Goal: Information Seeking & Learning: Learn about a topic

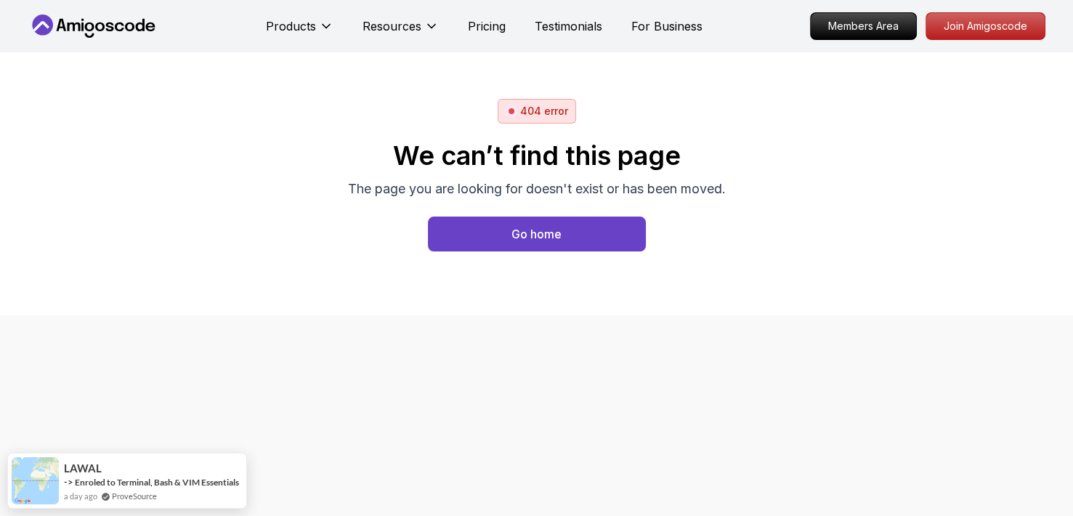
click at [121, 32] on icon at bounding box center [93, 26] width 131 height 23
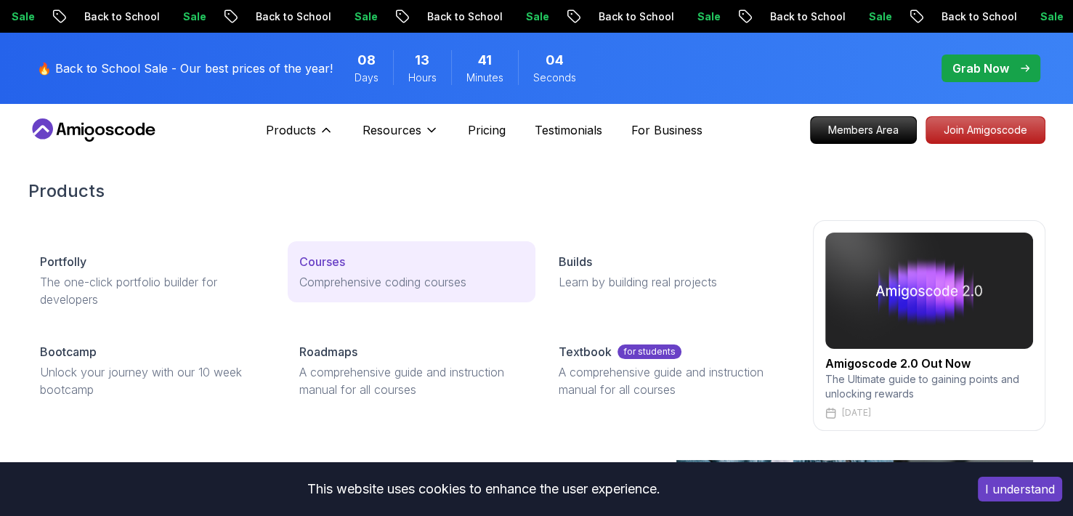
click at [354, 271] on link "Courses Comprehensive coding courses" at bounding box center [412, 271] width 248 height 61
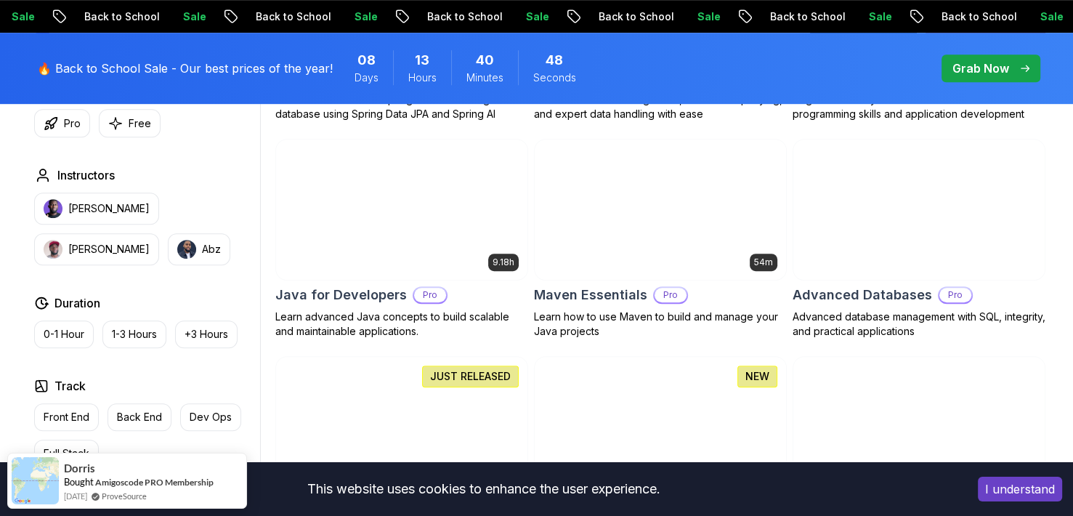
scroll to position [654, 0]
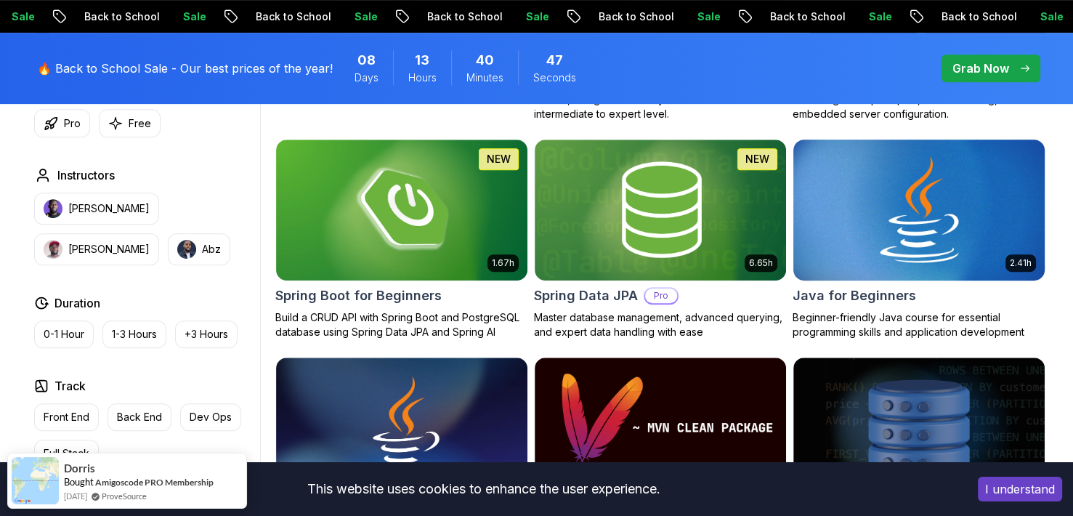
click at [944, 259] on img at bounding box center [919, 210] width 264 height 148
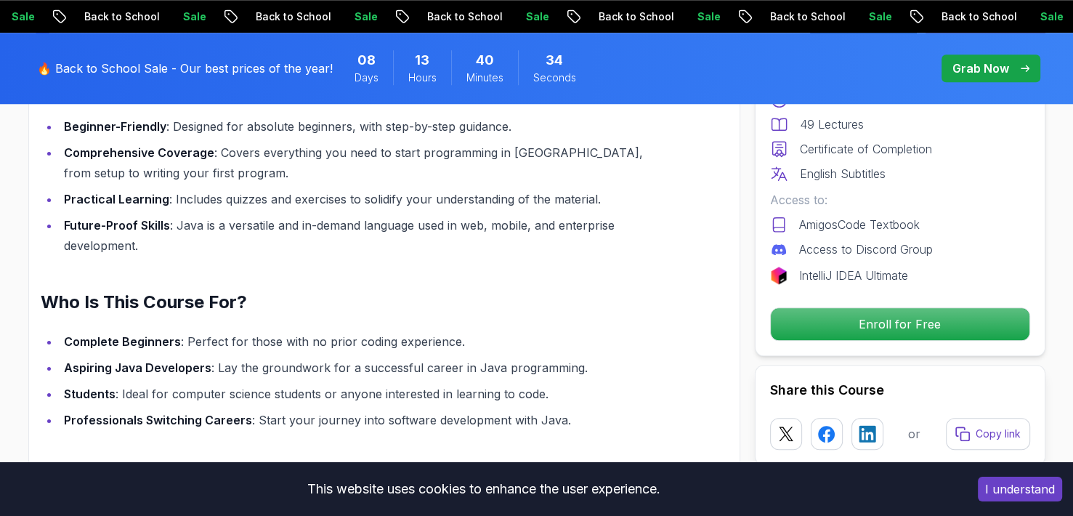
scroll to position [1308, 0]
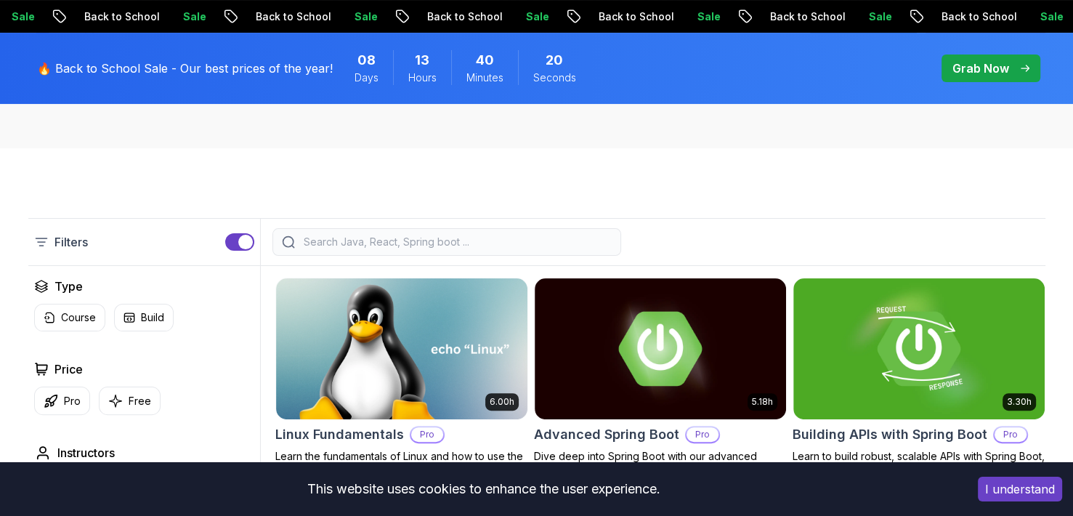
scroll to position [291, 0]
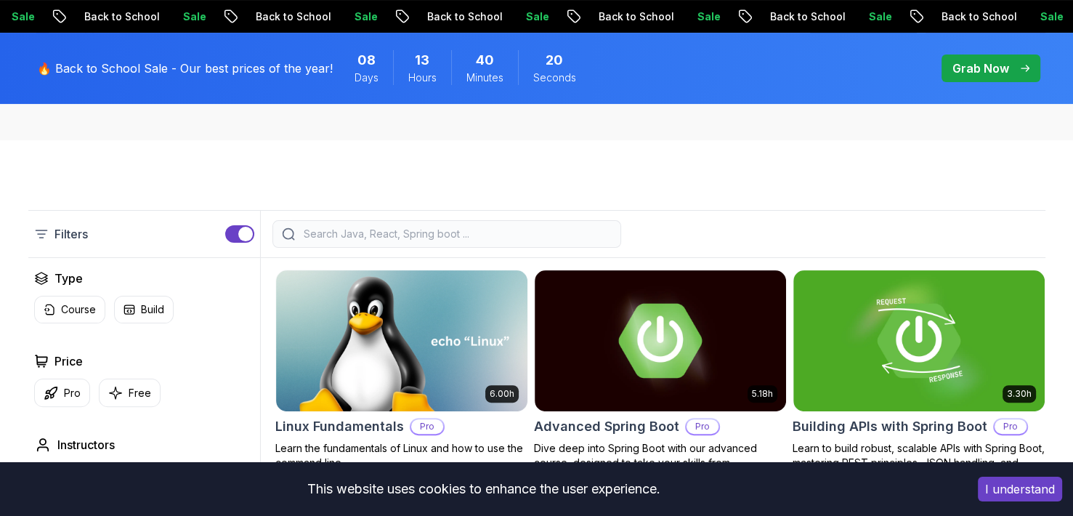
click at [368, 225] on div at bounding box center [446, 234] width 349 height 28
click at [377, 227] on input "search" at bounding box center [456, 234] width 311 height 15
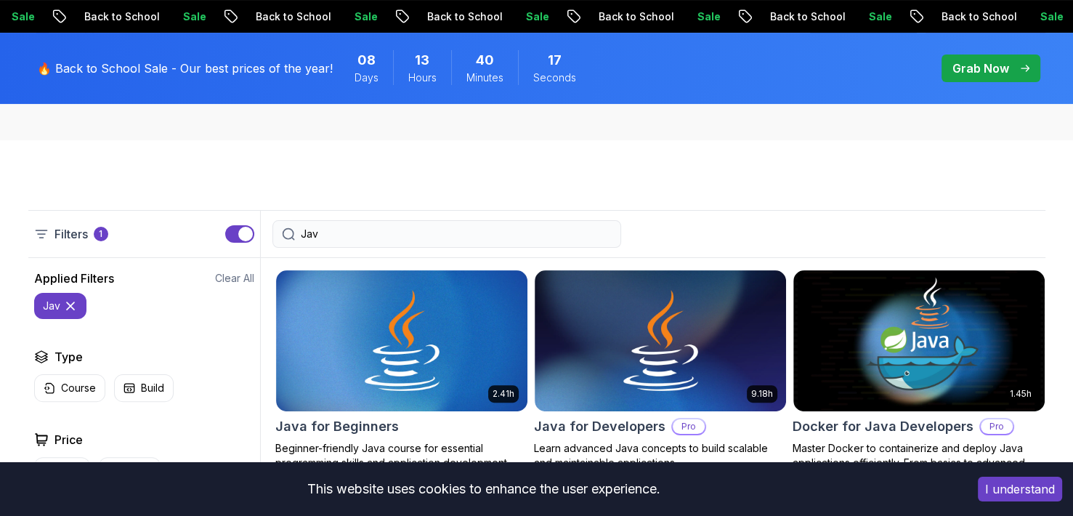
type input "Java"
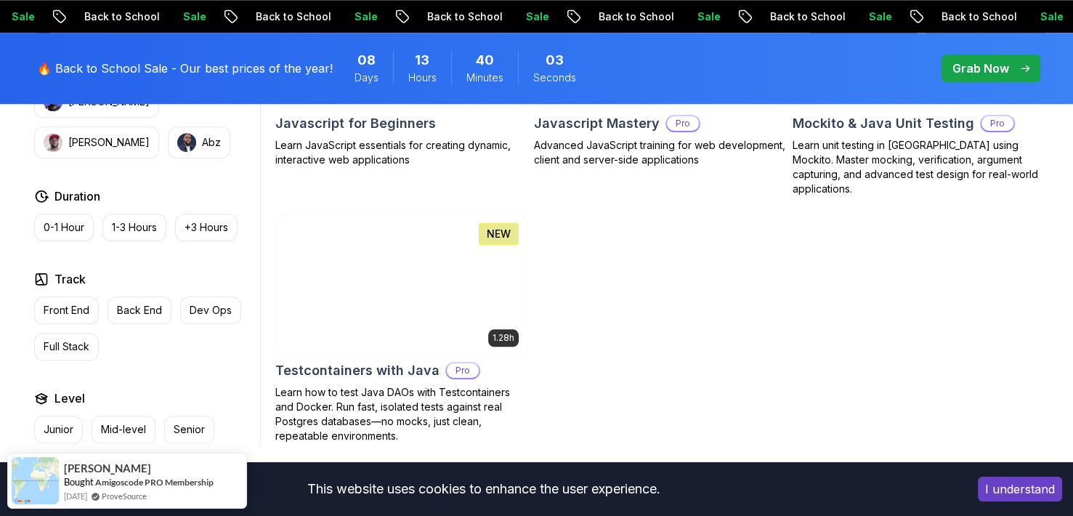
scroll to position [1381, 0]
